Goal: Obtain resource: Download file/media

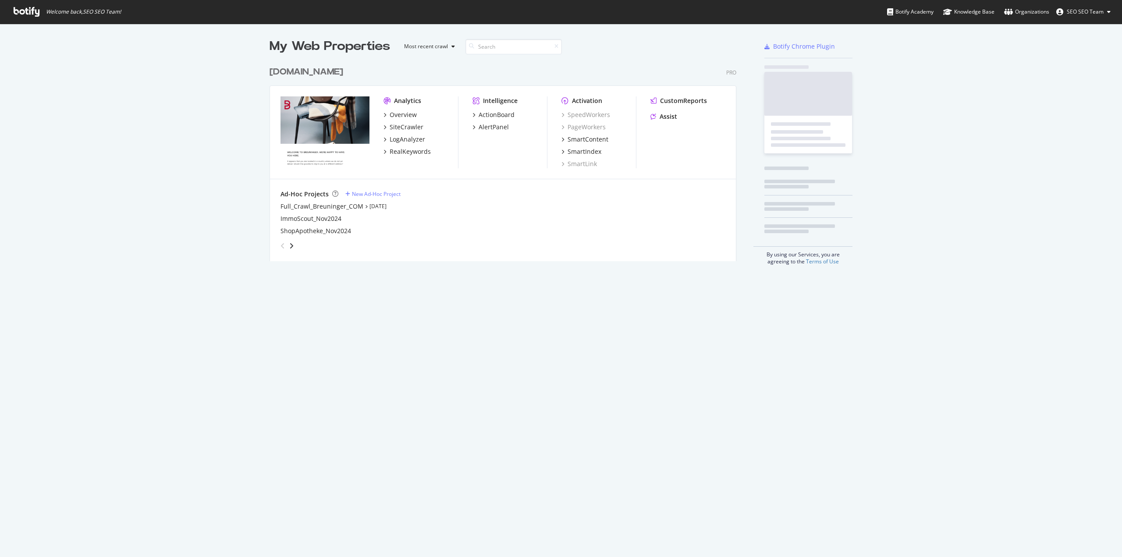
scroll to position [199, 467]
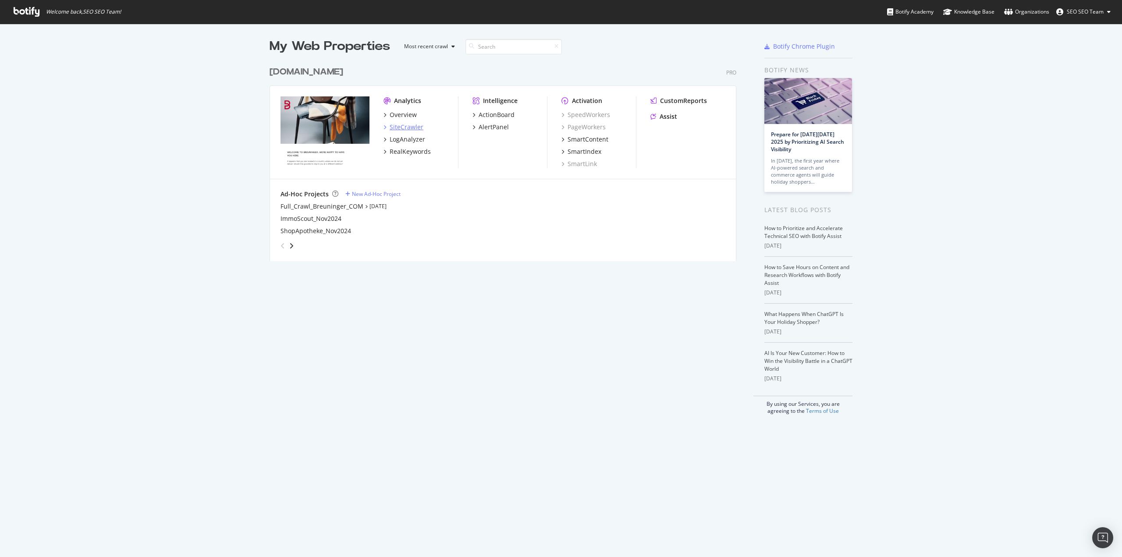
click at [401, 130] on div "SiteCrawler" at bounding box center [407, 127] width 34 height 9
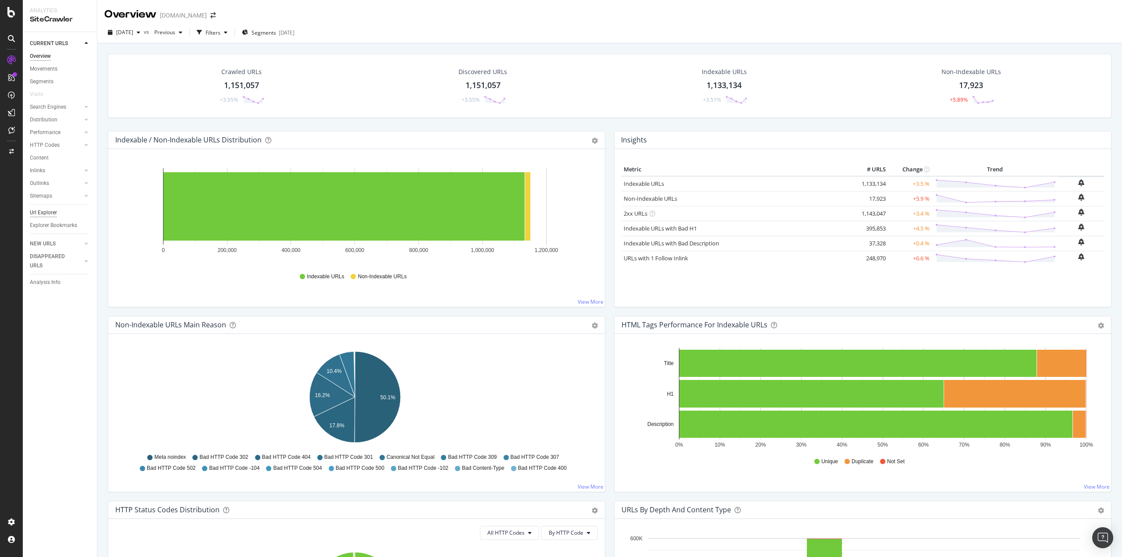
click at [56, 209] on div "Url Explorer" at bounding box center [43, 212] width 27 height 9
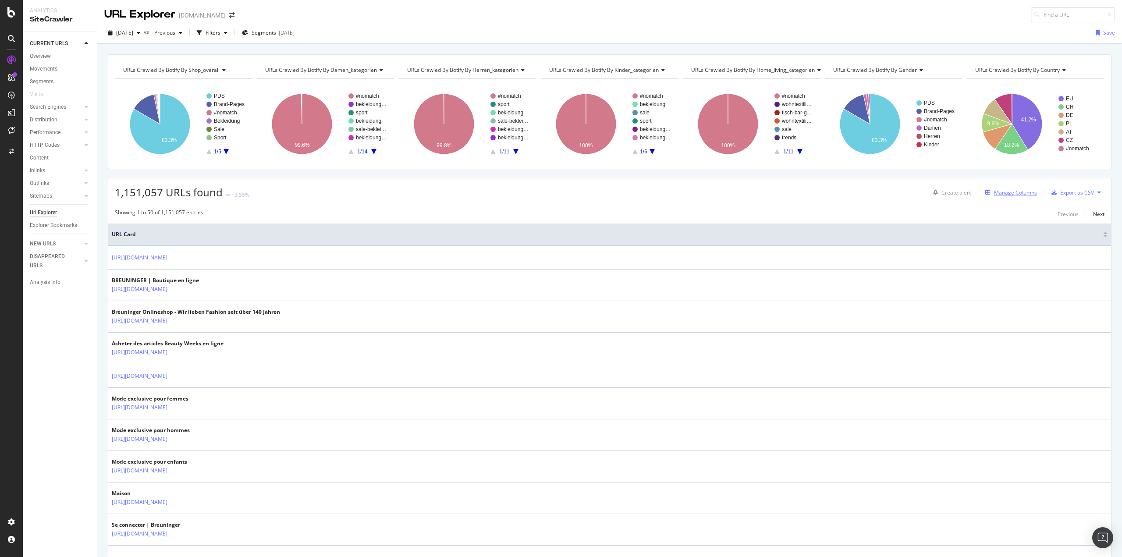
click at [1012, 195] on div "Manage Columns" at bounding box center [1015, 192] width 43 height 7
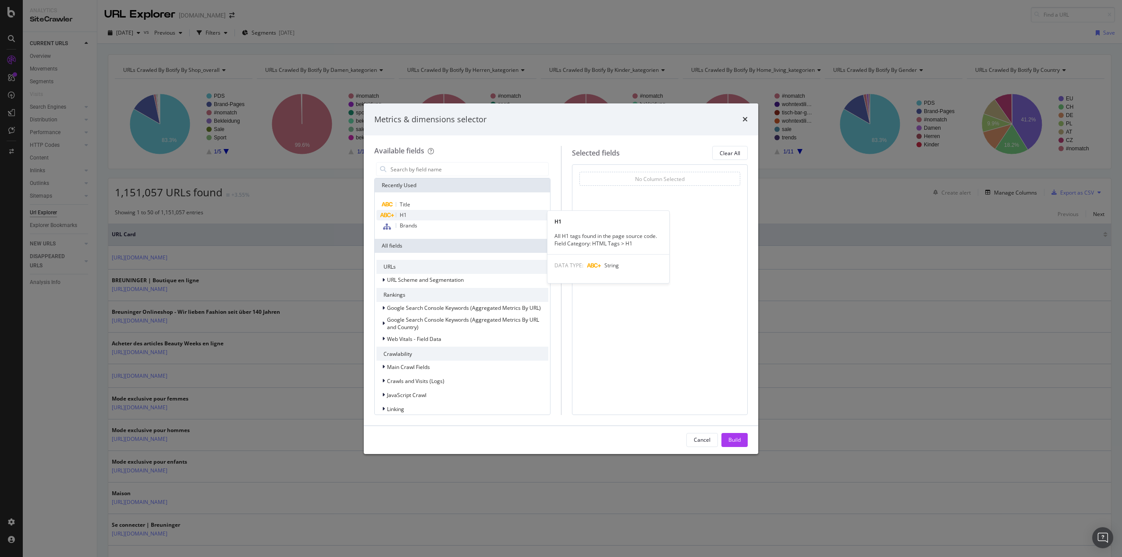
click at [417, 213] on div "H1" at bounding box center [462, 215] width 172 height 11
click at [410, 202] on span "Title" at bounding box center [405, 204] width 11 height 7
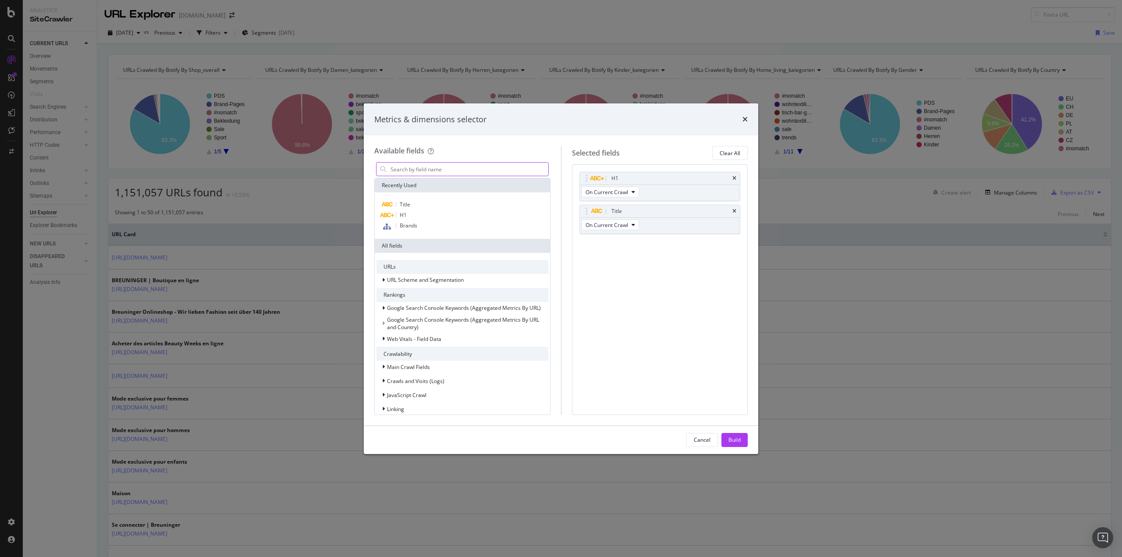
click at [410, 170] on input "modal" at bounding box center [469, 169] width 159 height 13
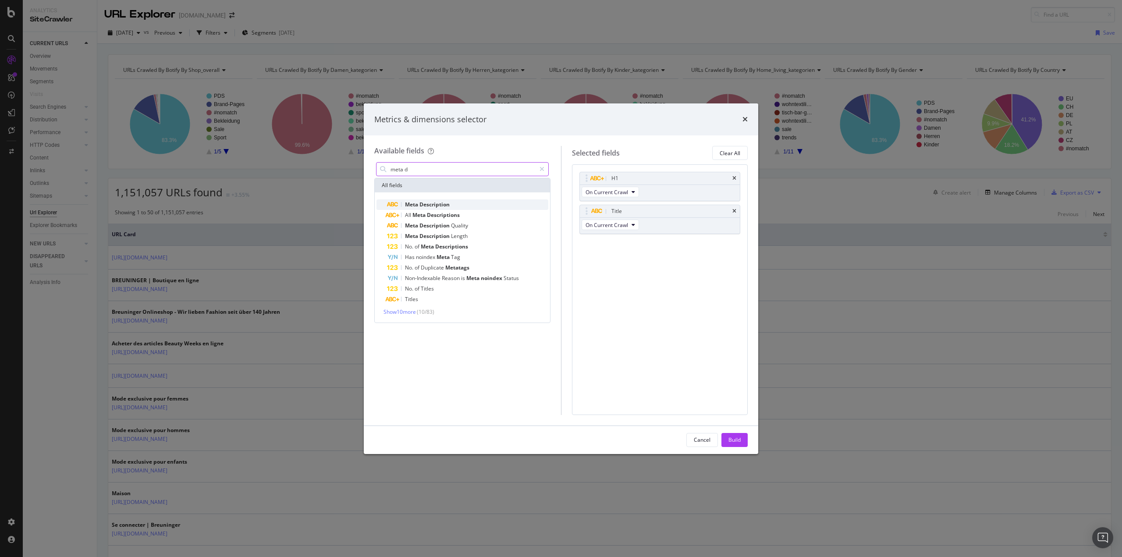
type input "meta d"
click at [435, 207] on span "Description" at bounding box center [434, 204] width 30 height 7
click at [737, 438] on div "Build" at bounding box center [734, 439] width 12 height 7
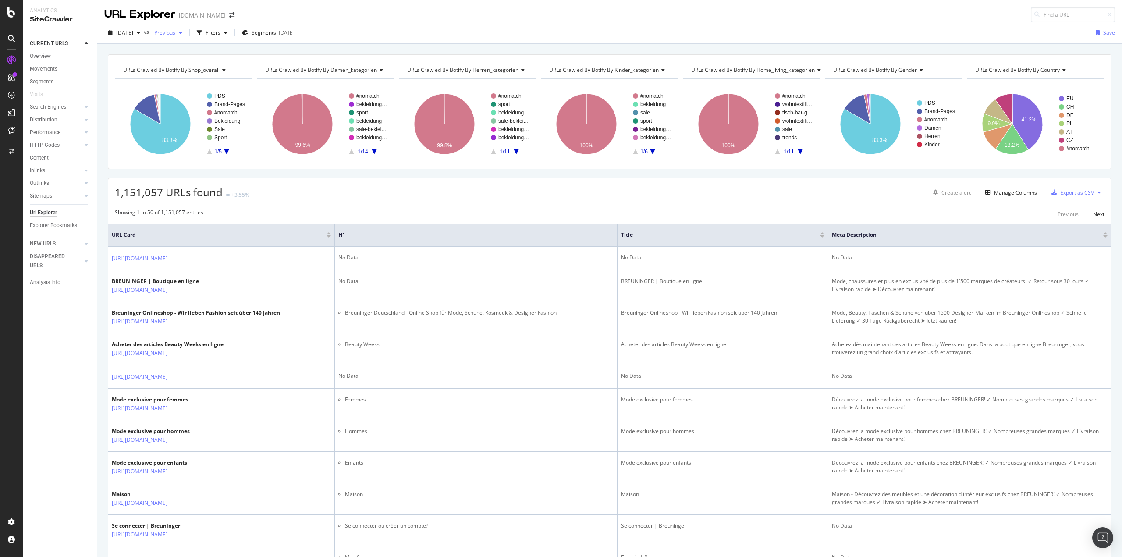
click at [175, 35] on span "Previous" at bounding box center [163, 32] width 25 height 7
click at [220, 29] on div "Filters" at bounding box center [213, 32] width 15 height 7
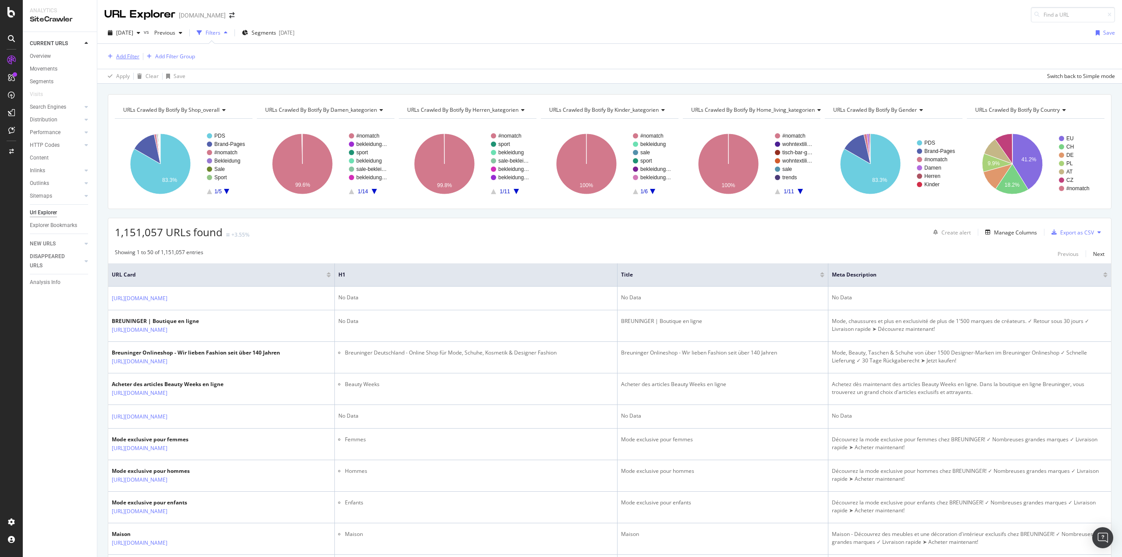
click at [122, 54] on div "Add Filter" at bounding box center [127, 56] width 23 height 7
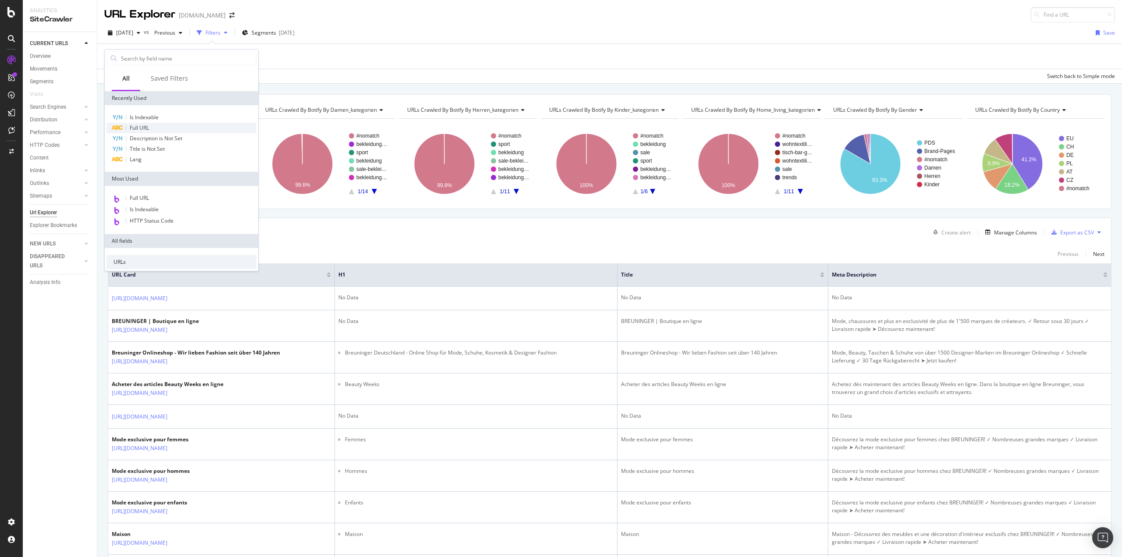
click at [149, 127] on span "Full URL" at bounding box center [139, 127] width 19 height 7
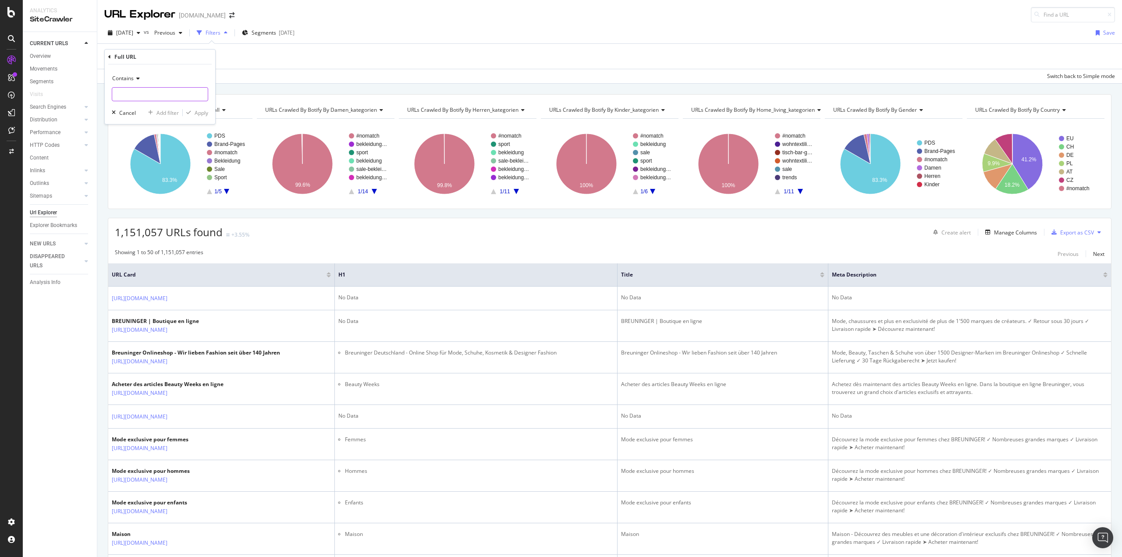
click at [131, 89] on input "text" at bounding box center [160, 94] width 96 height 14
type input "/ch/fr/"
click at [206, 113] on div "Apply" at bounding box center [202, 112] width 14 height 7
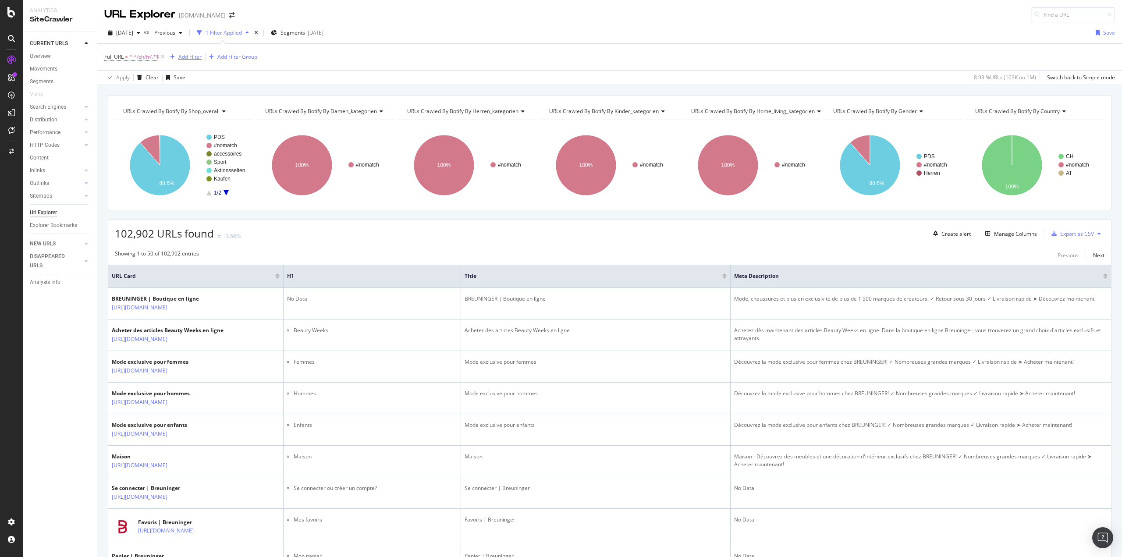
click at [187, 56] on div "Add Filter" at bounding box center [189, 56] width 23 height 7
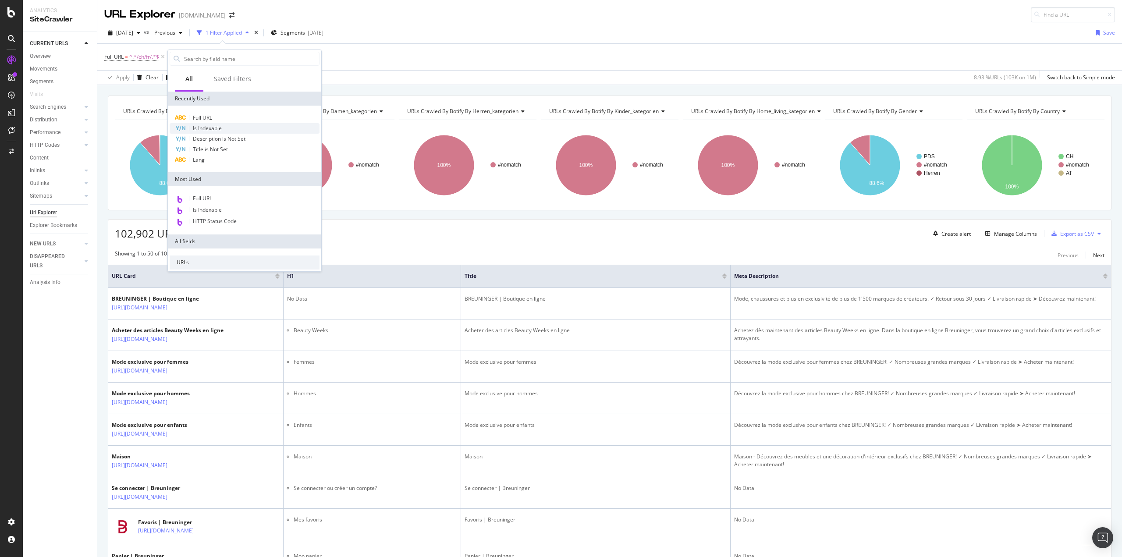
click at [213, 124] on div "Is Indexable" at bounding box center [245, 128] width 150 height 11
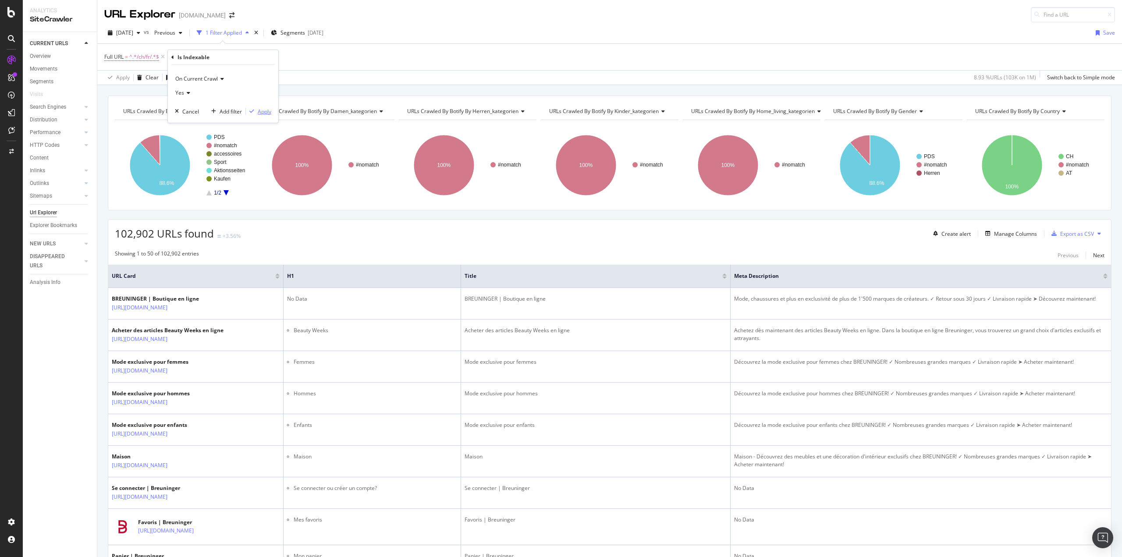
click at [266, 114] on div "Apply" at bounding box center [265, 111] width 14 height 7
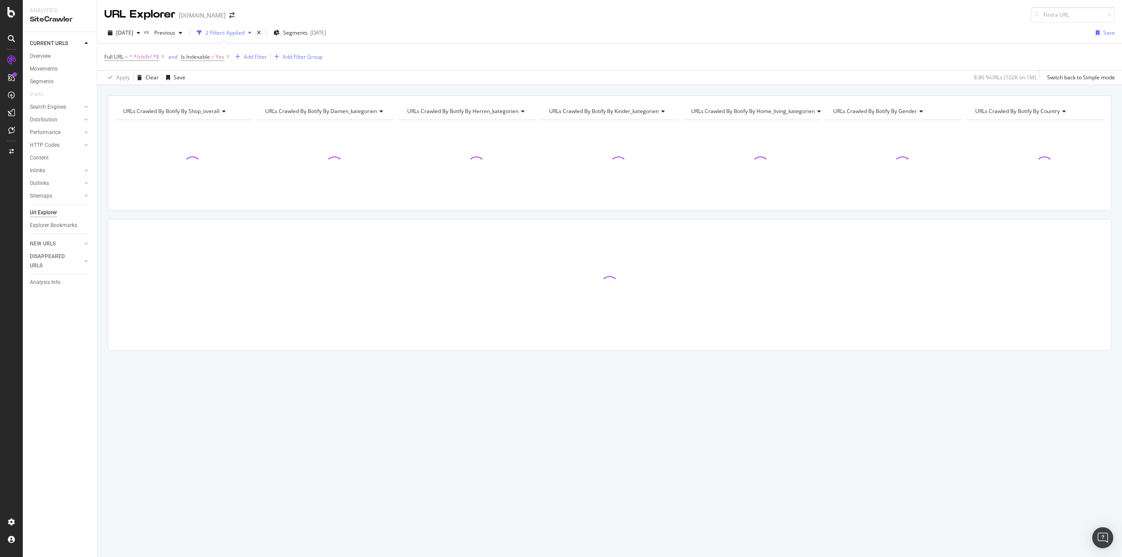
click at [338, 88] on div "URLs Crawled By Botify By shop_overall Chart (by Value) Table Expand Export as …" at bounding box center [609, 95] width 1025 height 21
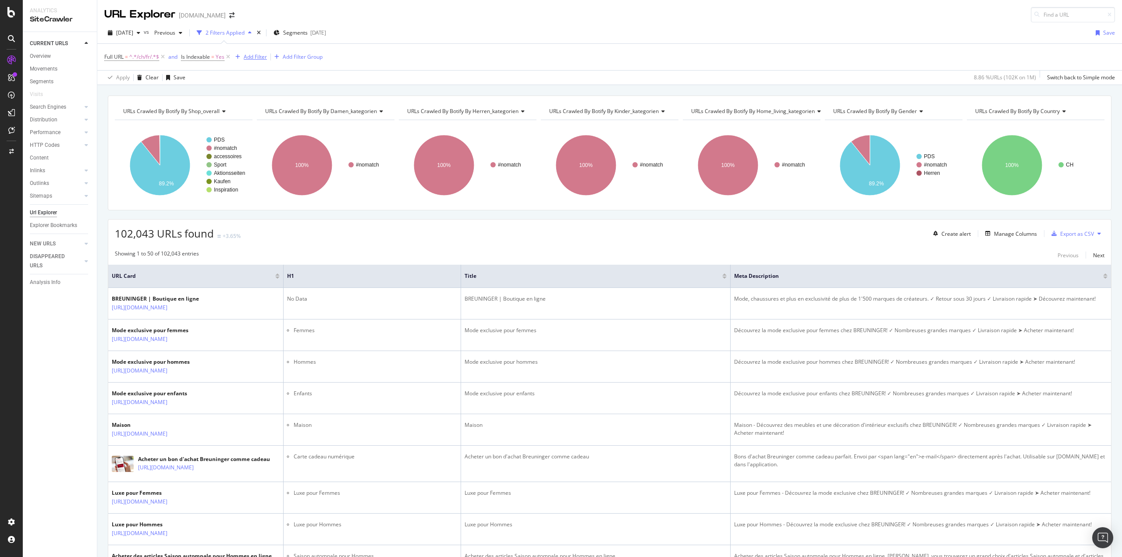
click at [260, 54] on div "Add Filter" at bounding box center [255, 56] width 23 height 7
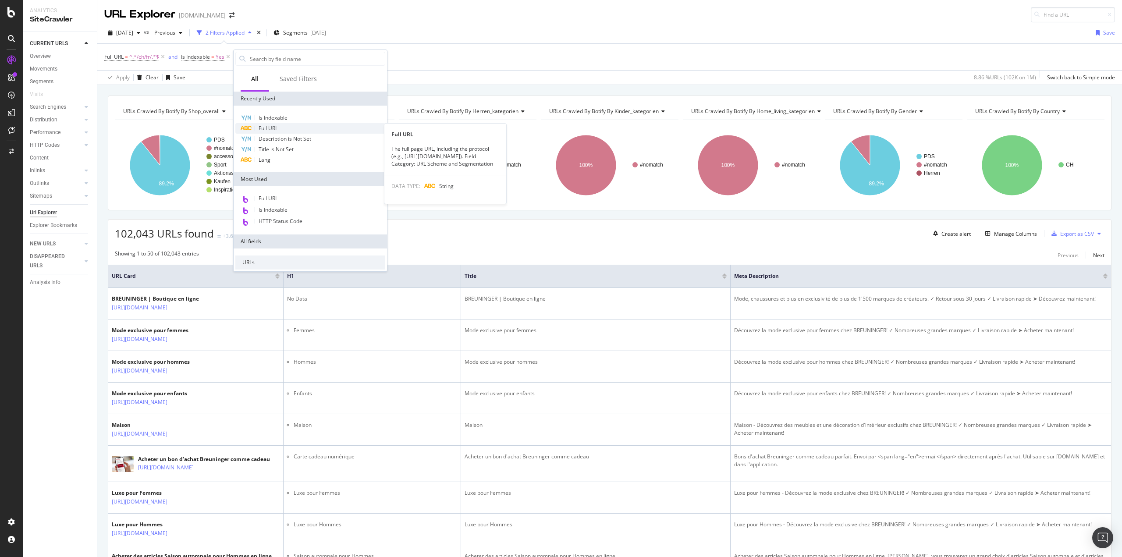
click at [280, 125] on div "Full URL" at bounding box center [310, 128] width 150 height 11
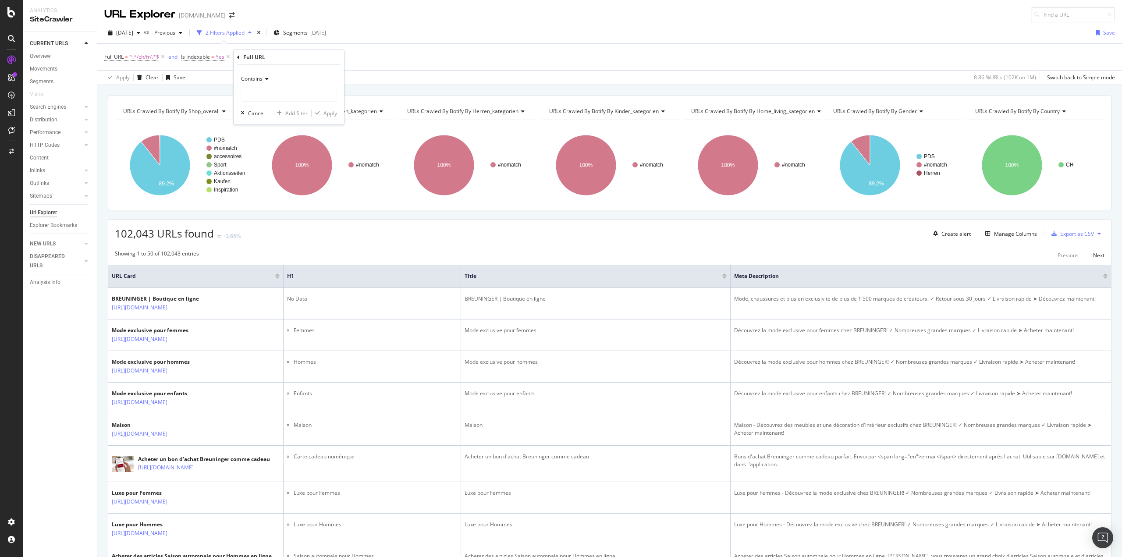
click at [253, 79] on span "Contains" at bounding box center [251, 78] width 21 height 7
click at [282, 174] on span "Doesn't contain" at bounding box center [264, 176] width 38 height 7
click at [261, 96] on input "text" at bounding box center [289, 95] width 96 height 14
type input "/p/"
click at [325, 113] on div "Apply" at bounding box center [330, 113] width 14 height 7
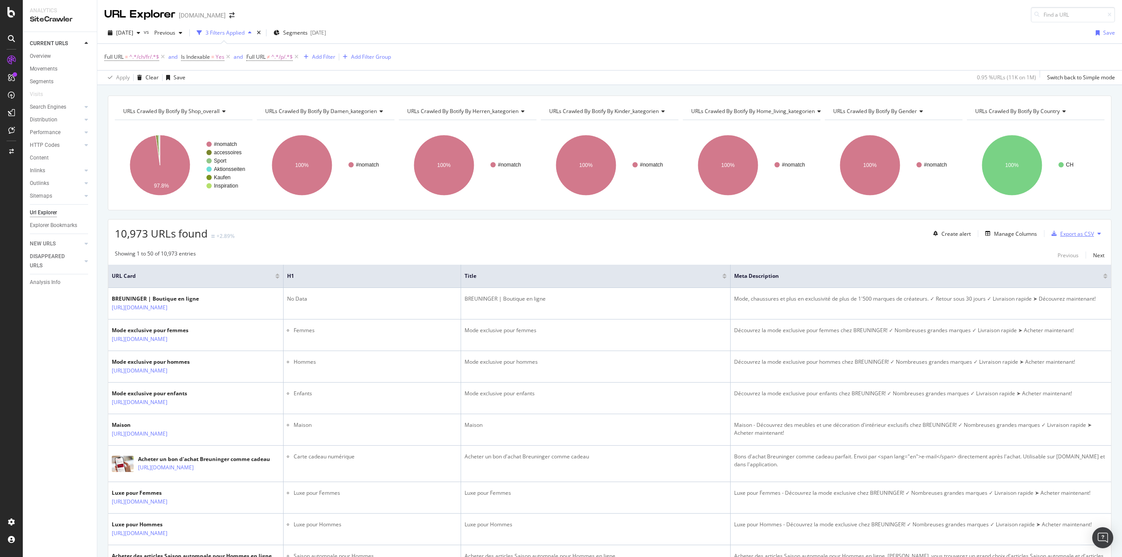
click at [1063, 237] on div "Export as CSV" at bounding box center [1077, 233] width 34 height 7
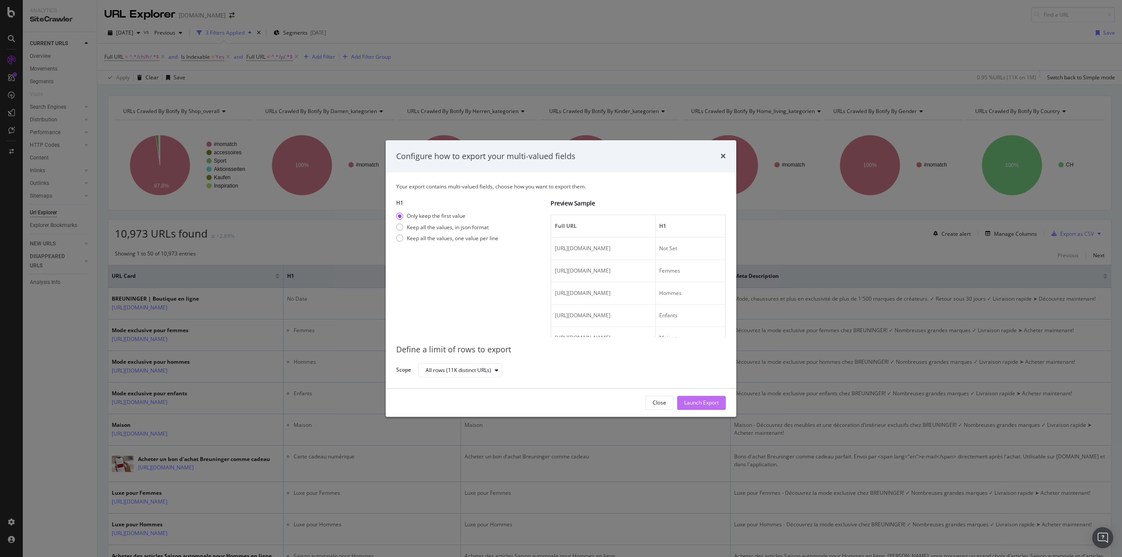
click at [690, 404] on div "Launch Export" at bounding box center [701, 402] width 35 height 7
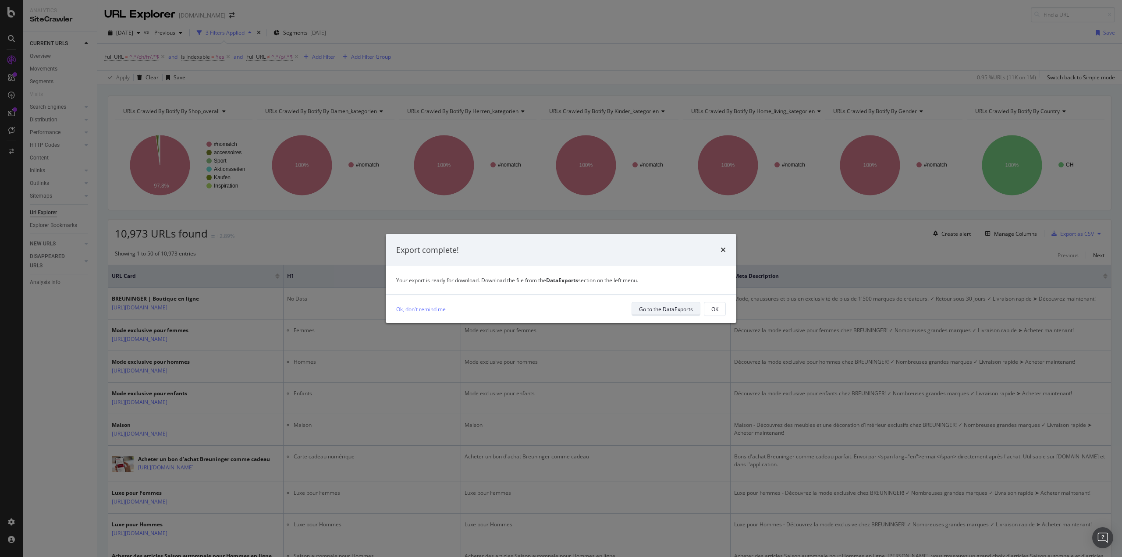
click at [682, 313] on div "Go to the DataExports" at bounding box center [666, 309] width 54 height 12
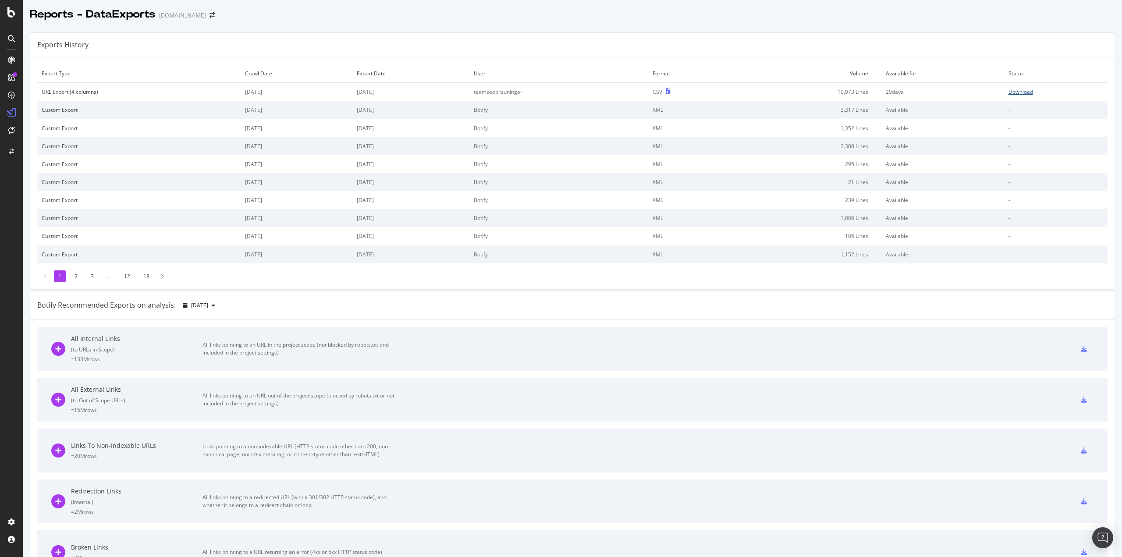
click at [1011, 91] on div "Download" at bounding box center [1020, 91] width 25 height 7
